Goal: Find contact information: Find contact information

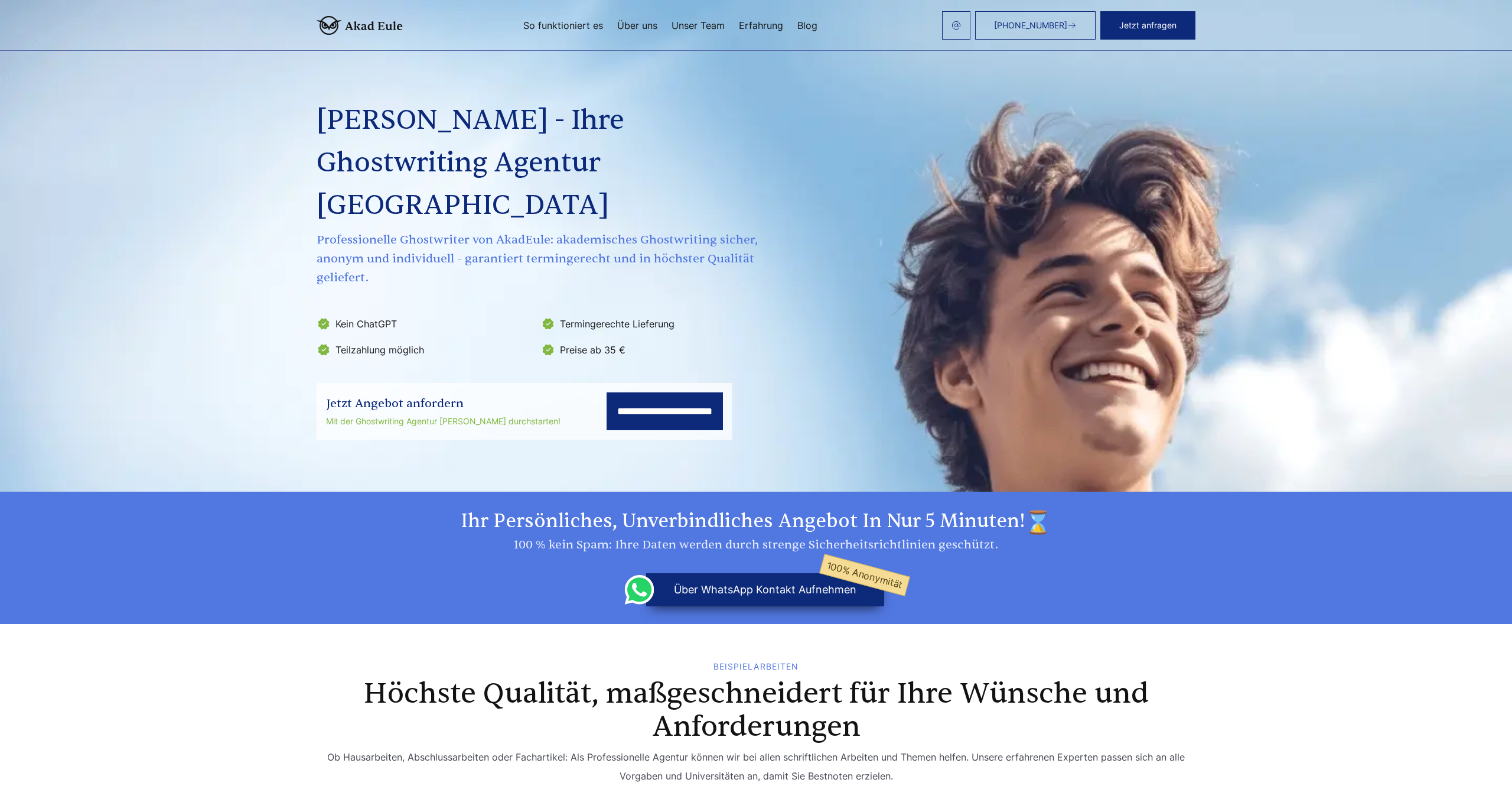
click at [957, 21] on img at bounding box center [957, 26] width 10 height 10
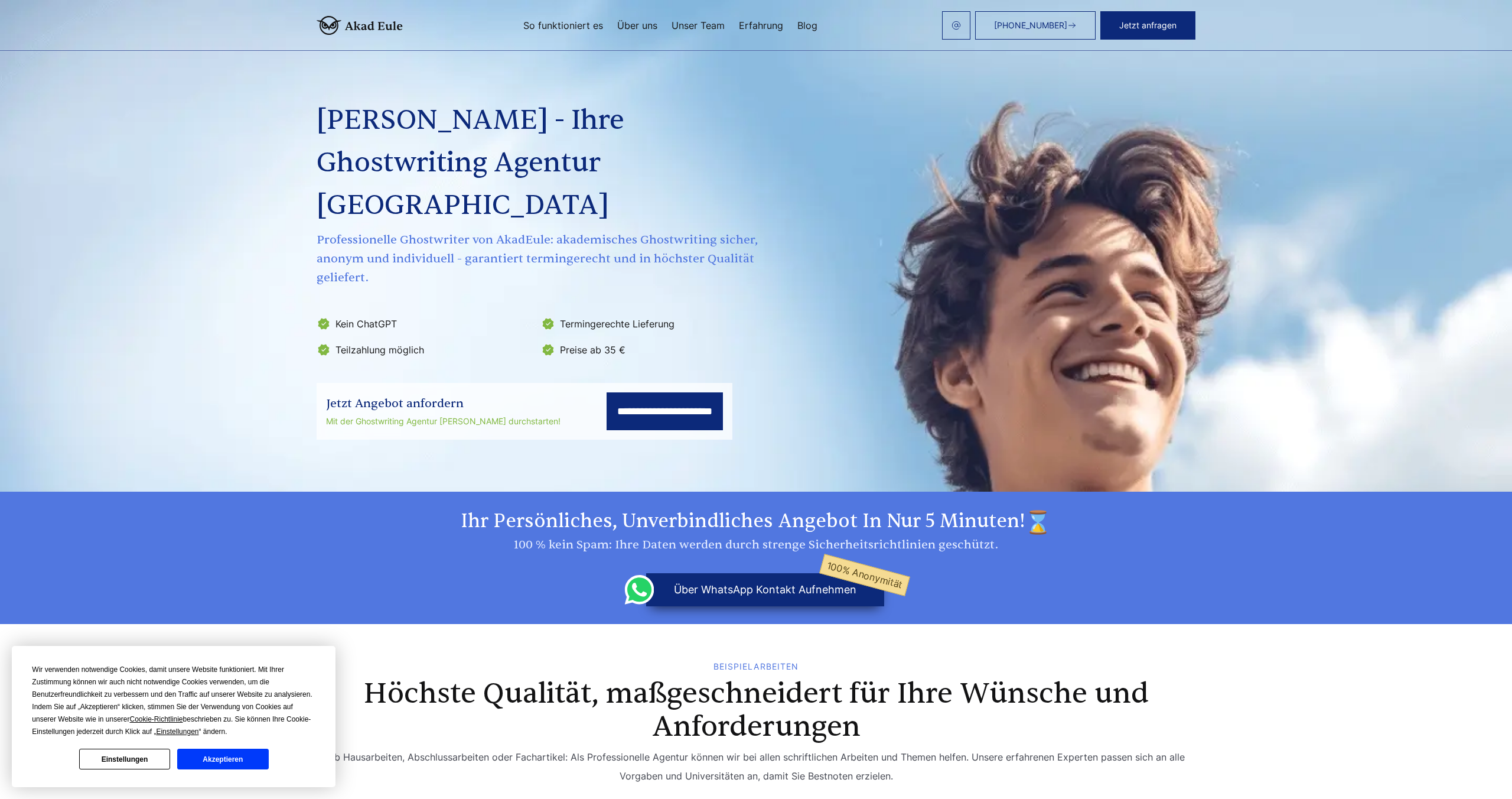
click at [691, 573] on button "über WhatsApp Kontakt aufnehmen 100% Anonymität" at bounding box center [766, 590] width 238 height 33
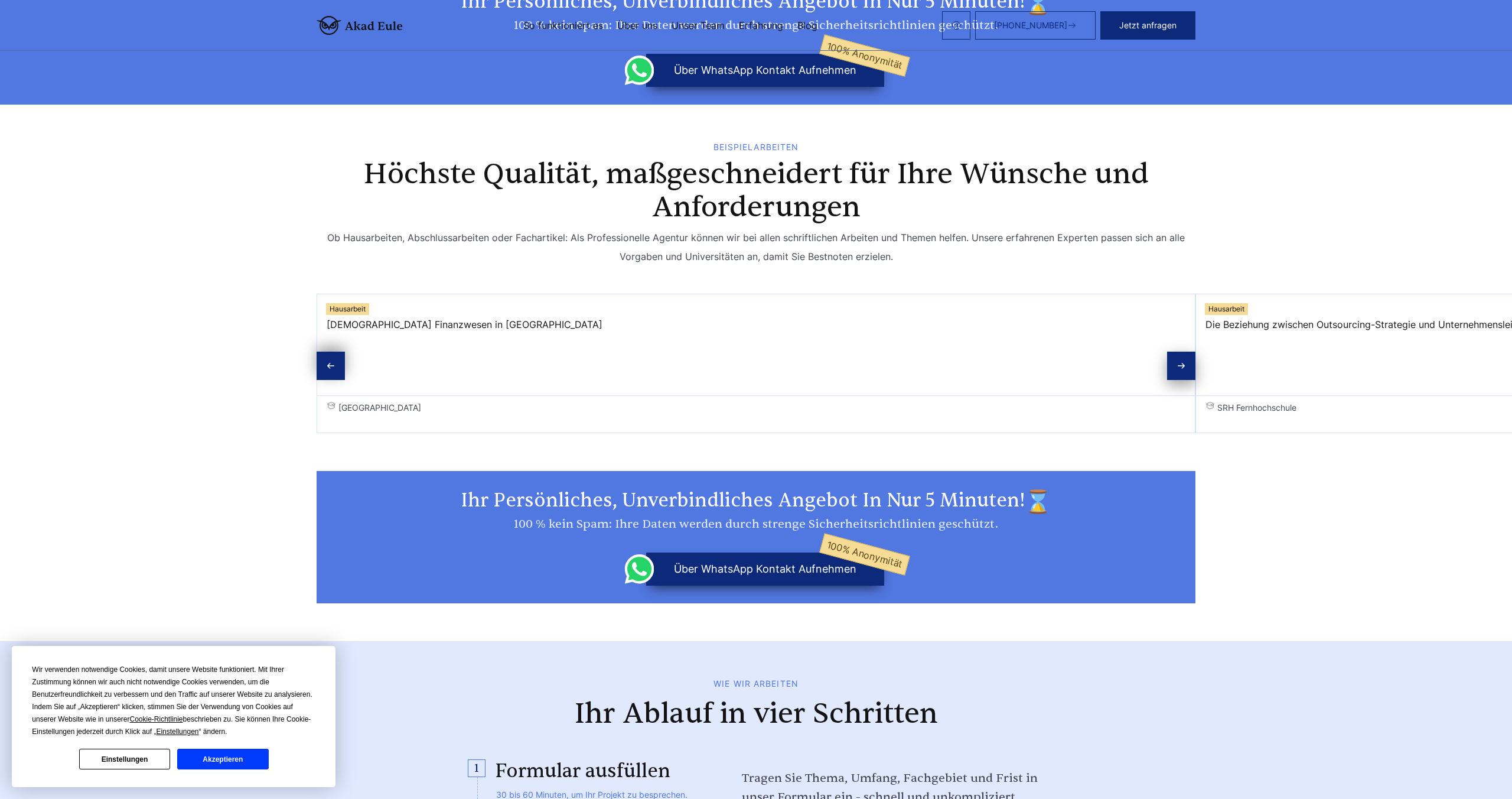
scroll to position [379, 0]
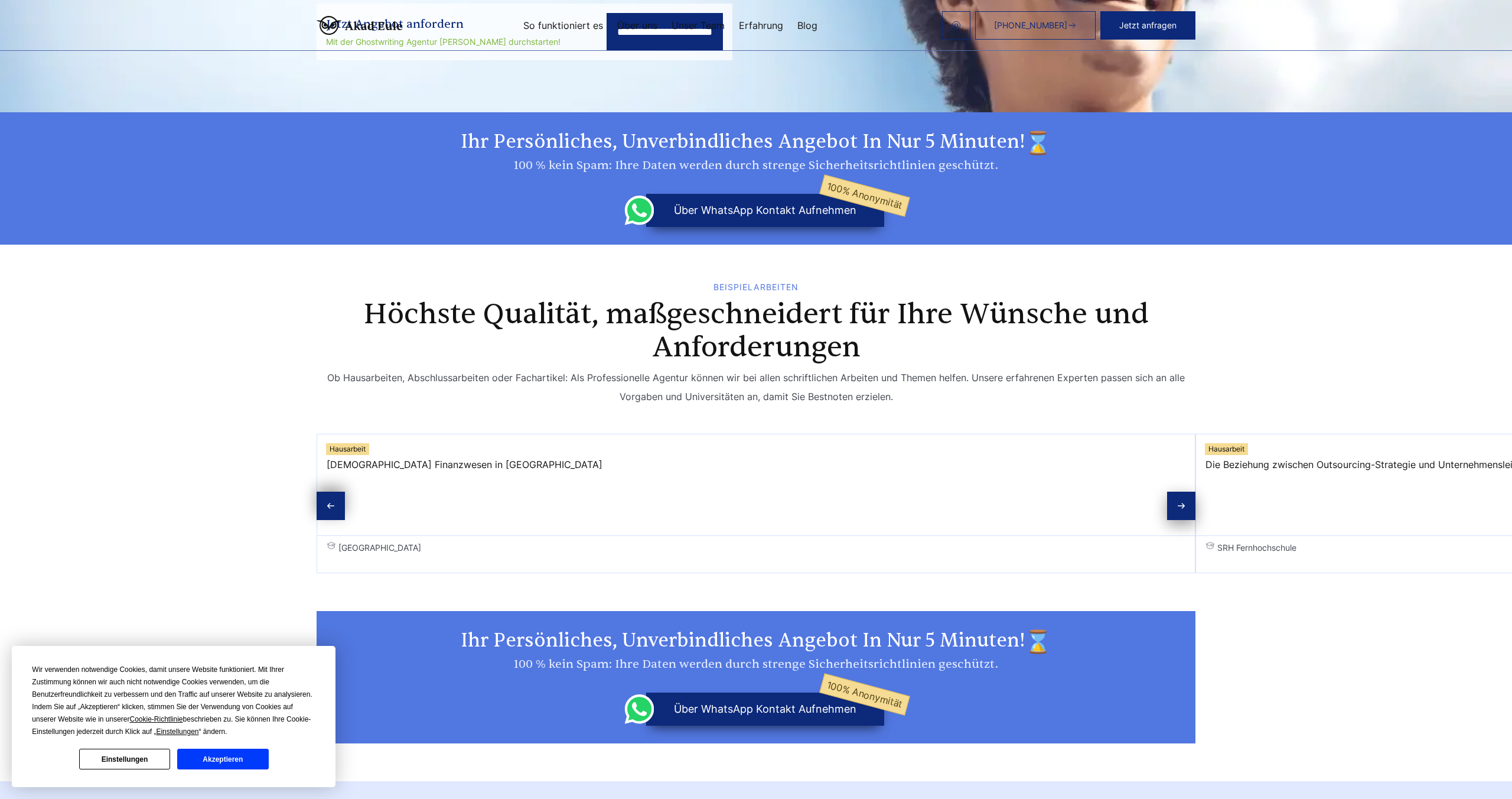
click at [808, 193] on button "über WhatsApp Kontakt aufnehmen 100% Anonymität" at bounding box center [766, 210] width 238 height 33
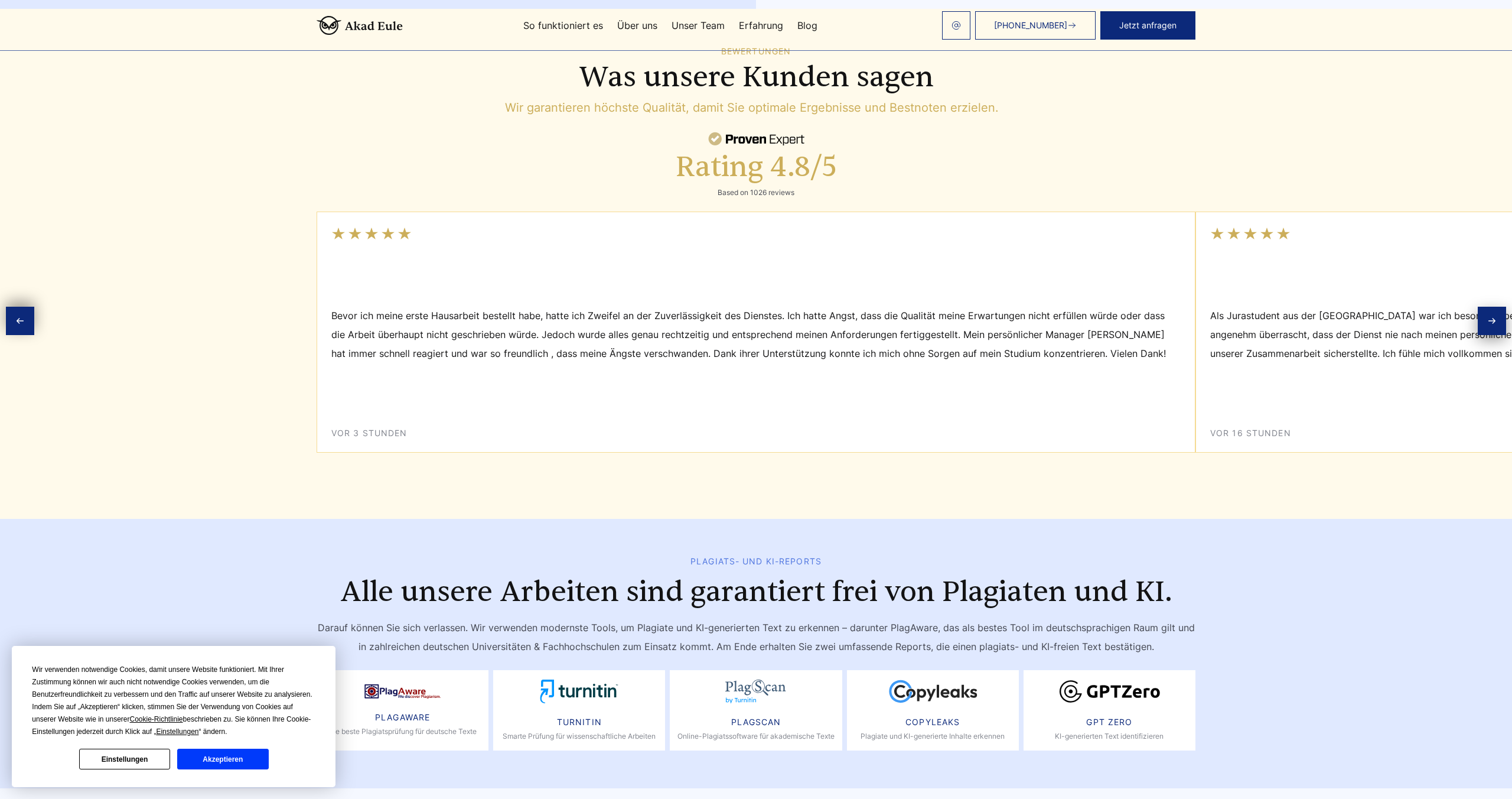
scroll to position [5538, 0]
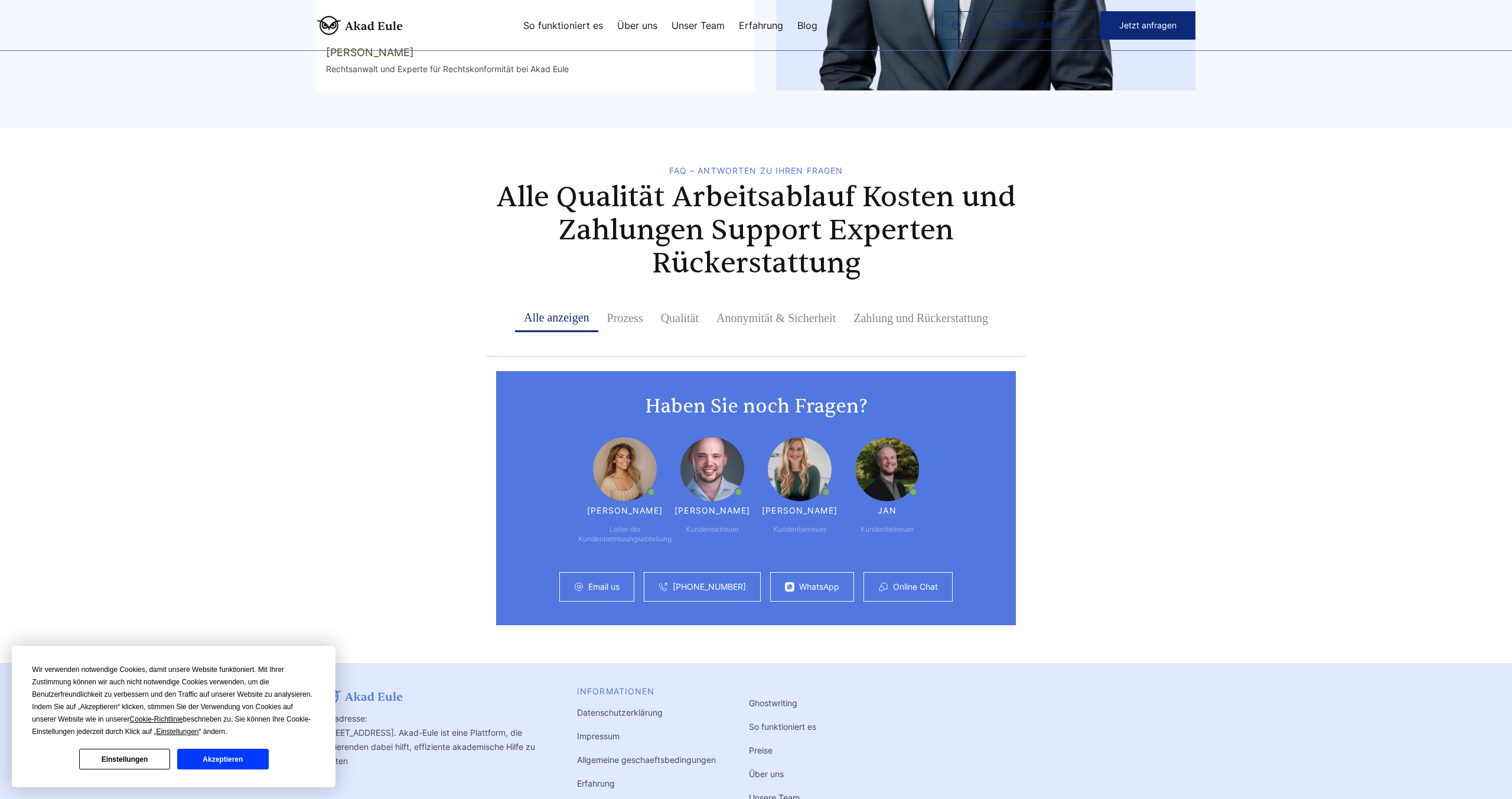
click at [899, 582] on link "Online Chat" at bounding box center [915, 586] width 45 height 10
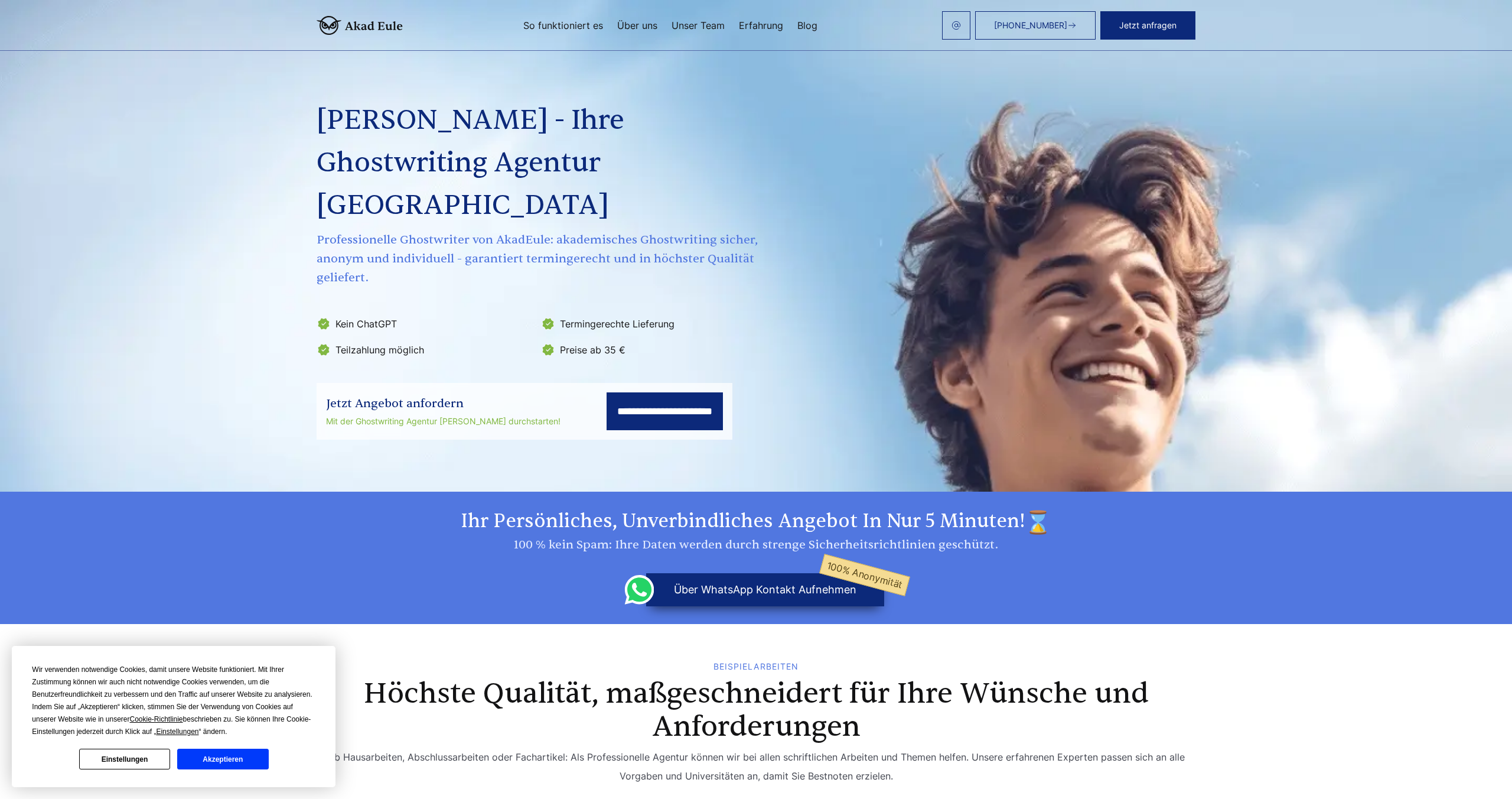
click at [899, 427] on section "**********" at bounding box center [756, 246] width 1512 height 492
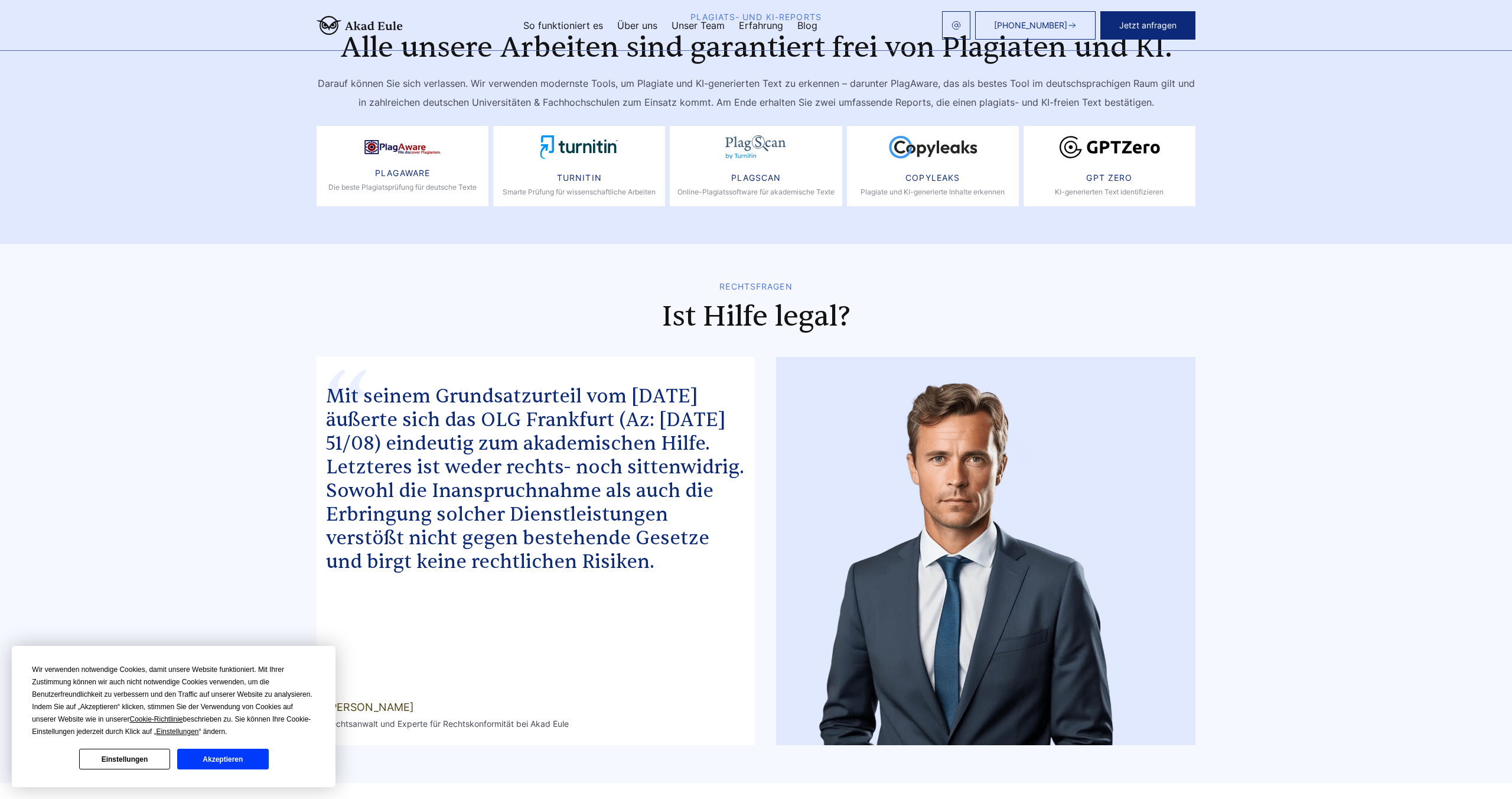
scroll to position [5538, 0]
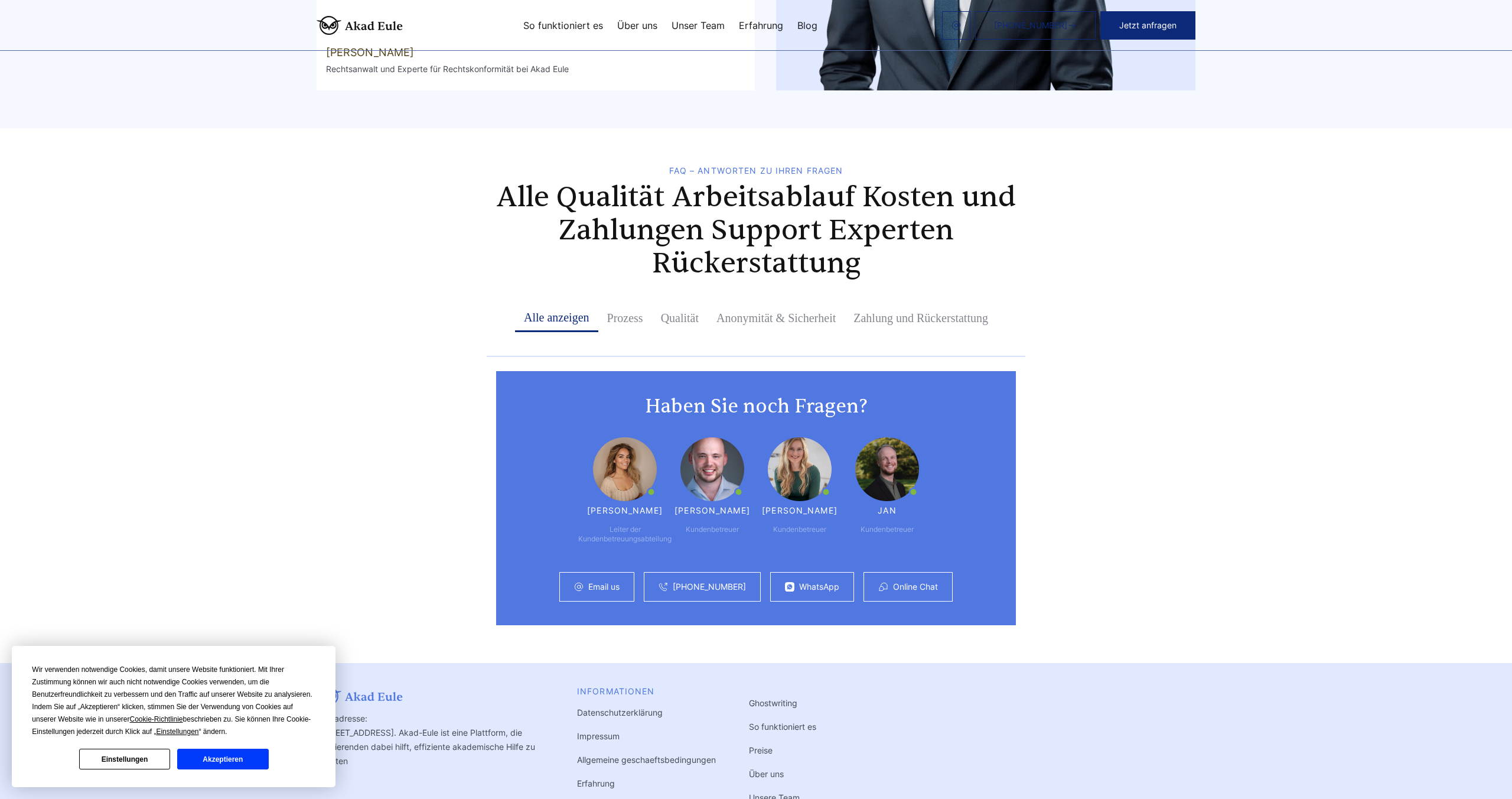
click at [915, 572] on div "Online Chat" at bounding box center [908, 587] width 89 height 30
click at [914, 582] on link "Online Chat" at bounding box center [915, 586] width 45 height 10
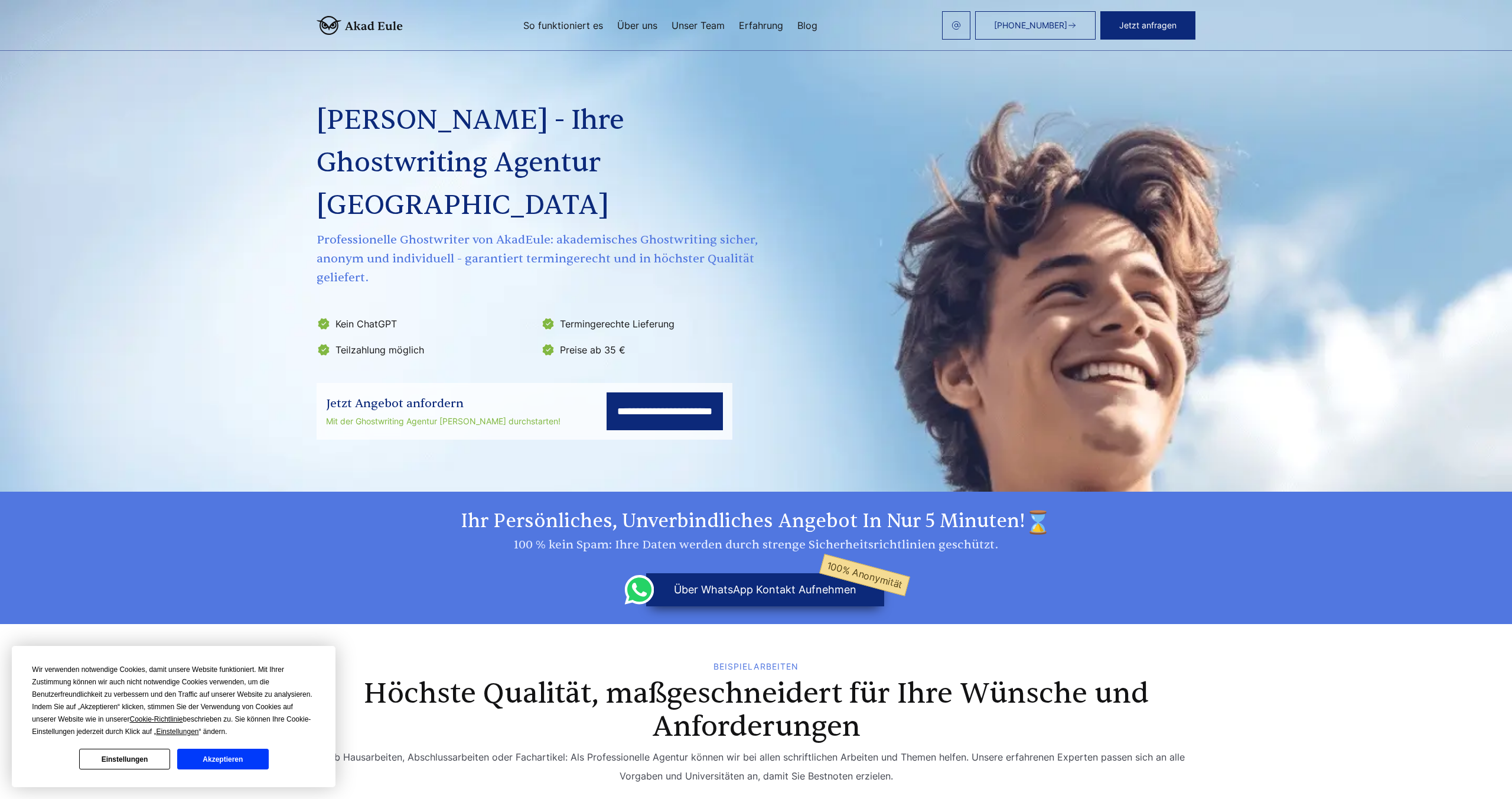
click at [705, 25] on link "Unser Team" at bounding box center [698, 26] width 53 height 10
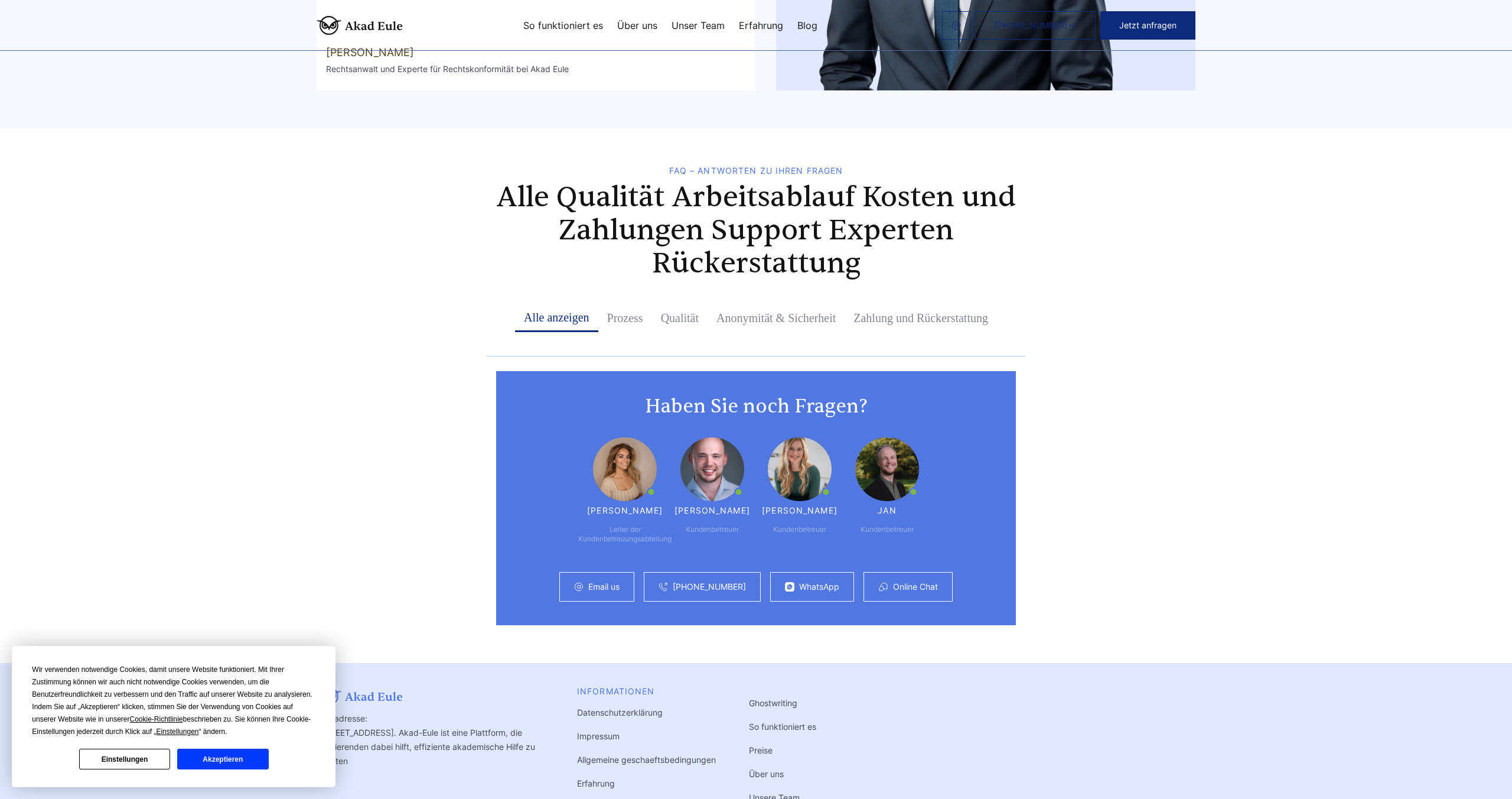
click at [1057, 21] on span "[PHONE_NUMBER]" at bounding box center [1030, 26] width 73 height 10
drag, startPoint x: 1158, startPoint y: 19, endPoint x: 1143, endPoint y: 20, distance: 15.0
click at [1143, 20] on button "Jetzt anfragen" at bounding box center [1148, 26] width 95 height 29
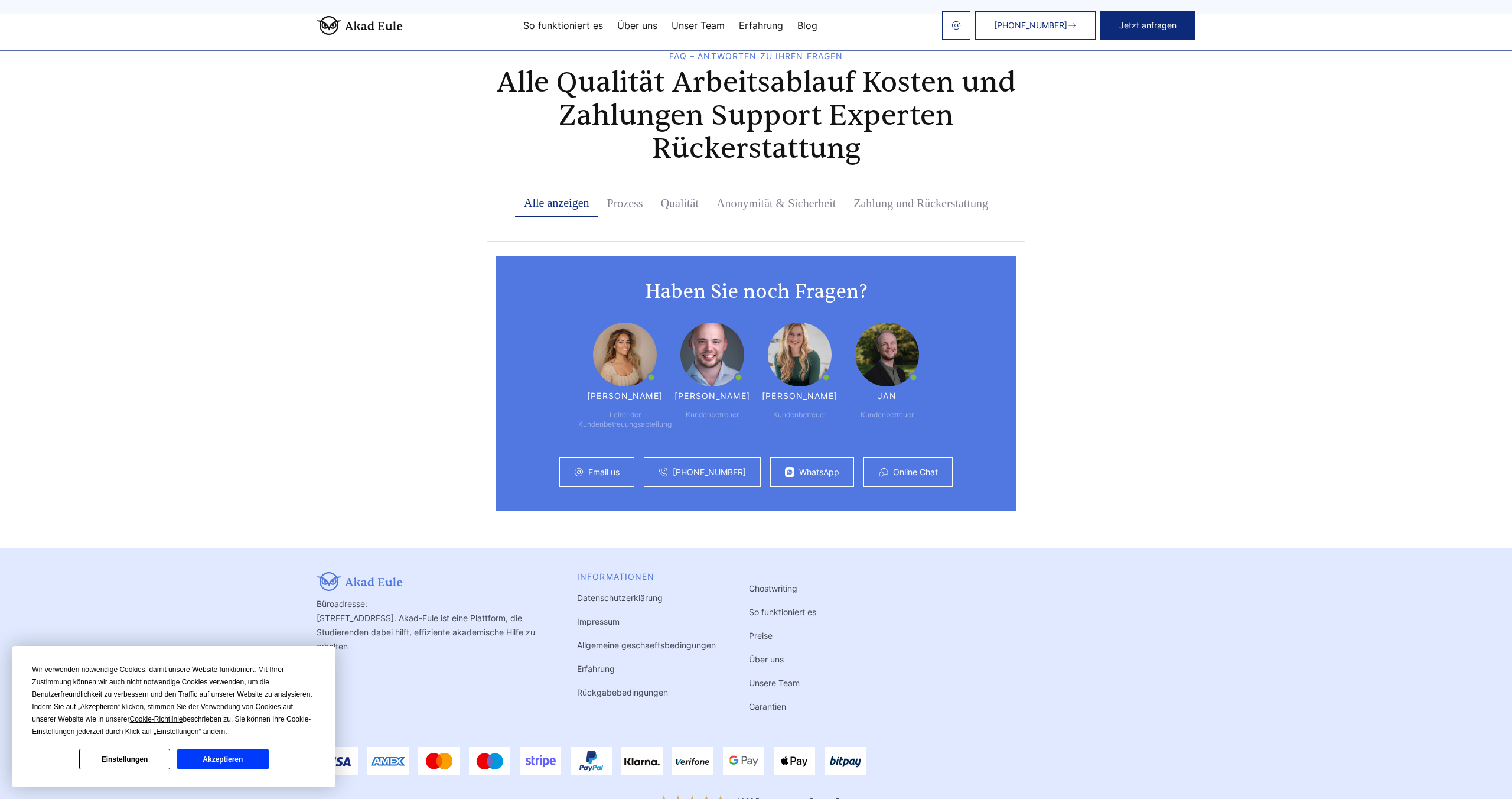
click at [944, 457] on div "Online Chat" at bounding box center [908, 472] width 89 height 30
click at [923, 467] on link "Online Chat" at bounding box center [915, 472] width 45 height 10
